Goal: Information Seeking & Learning: Learn about a topic

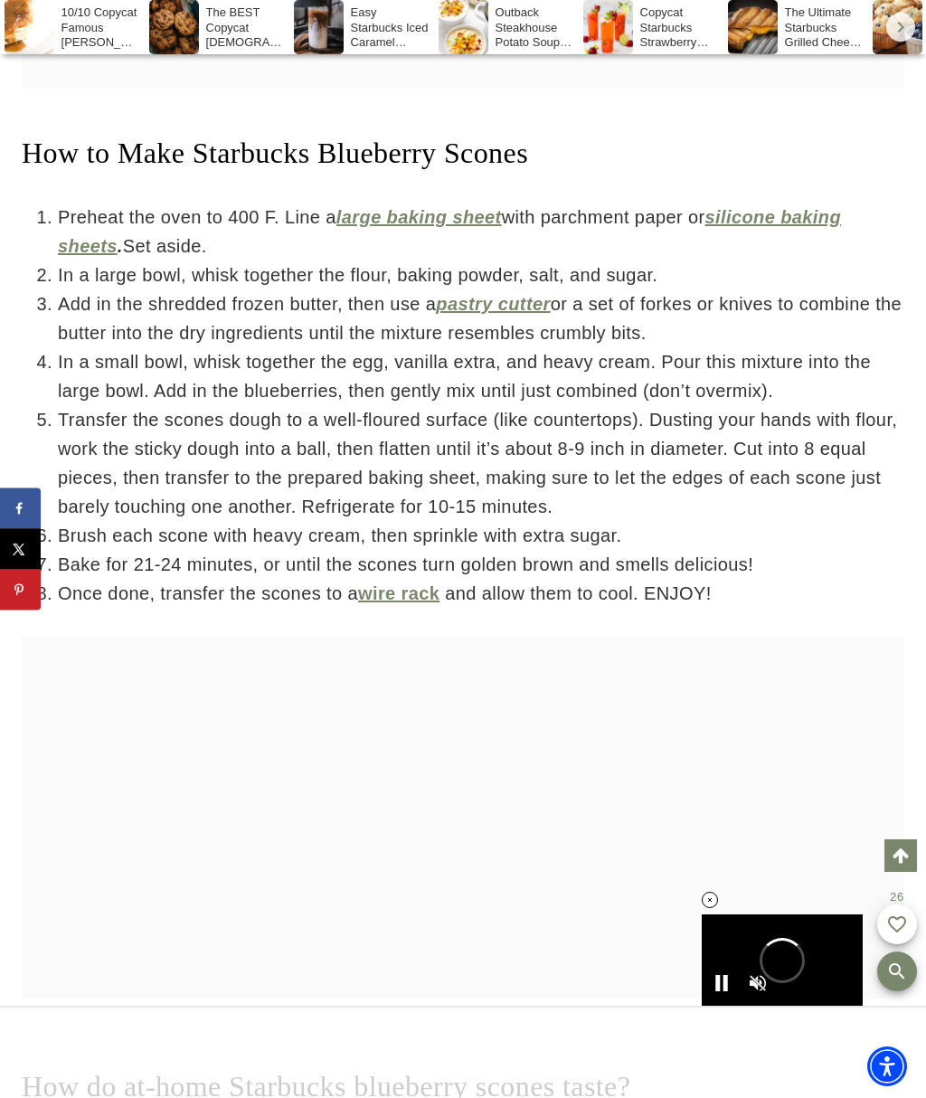
scroll to position [4697, 0]
